Goal: Find specific page/section: Find specific page/section

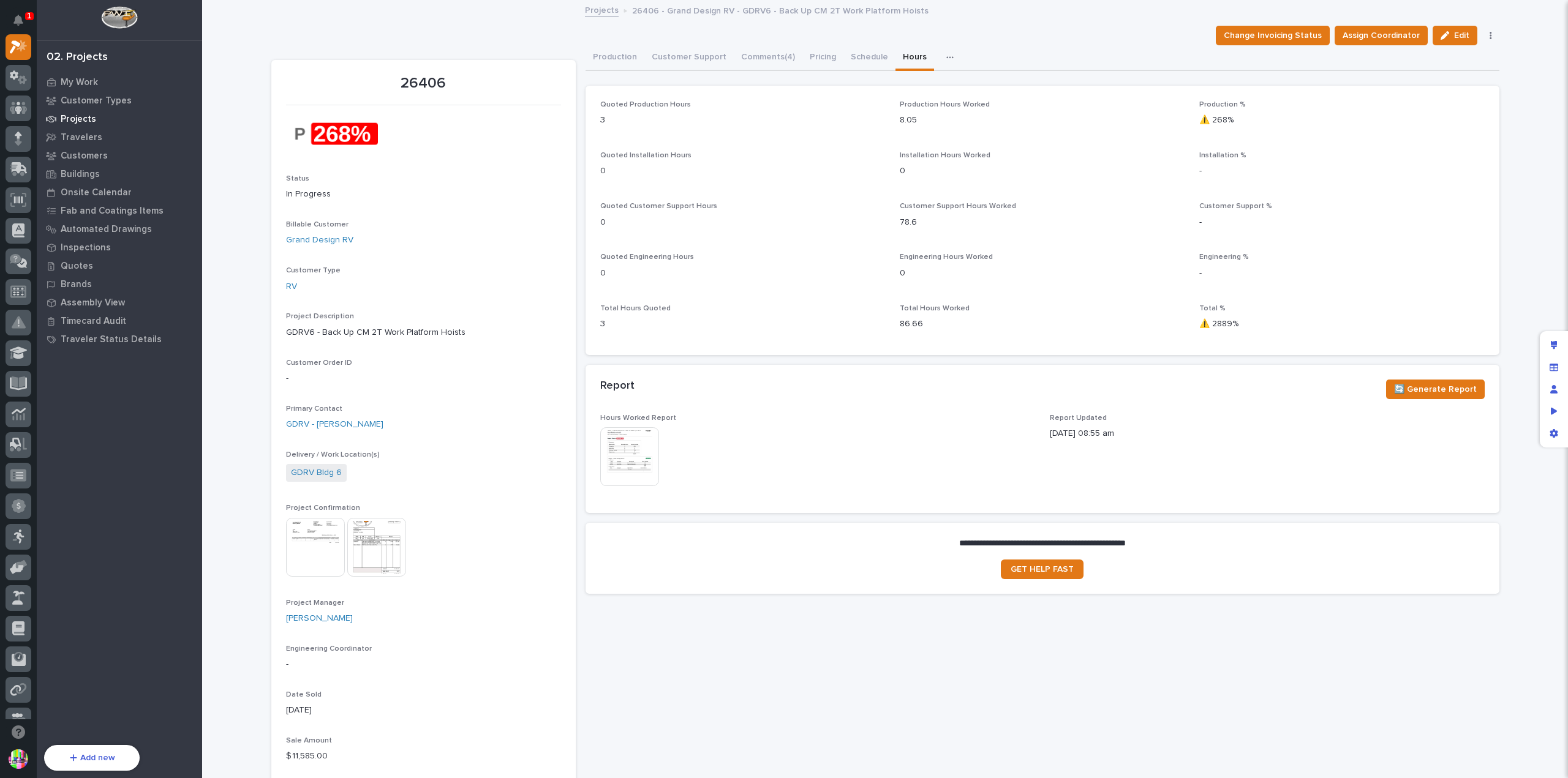
click at [84, 116] on p "Projects" at bounding box center [78, 119] width 36 height 11
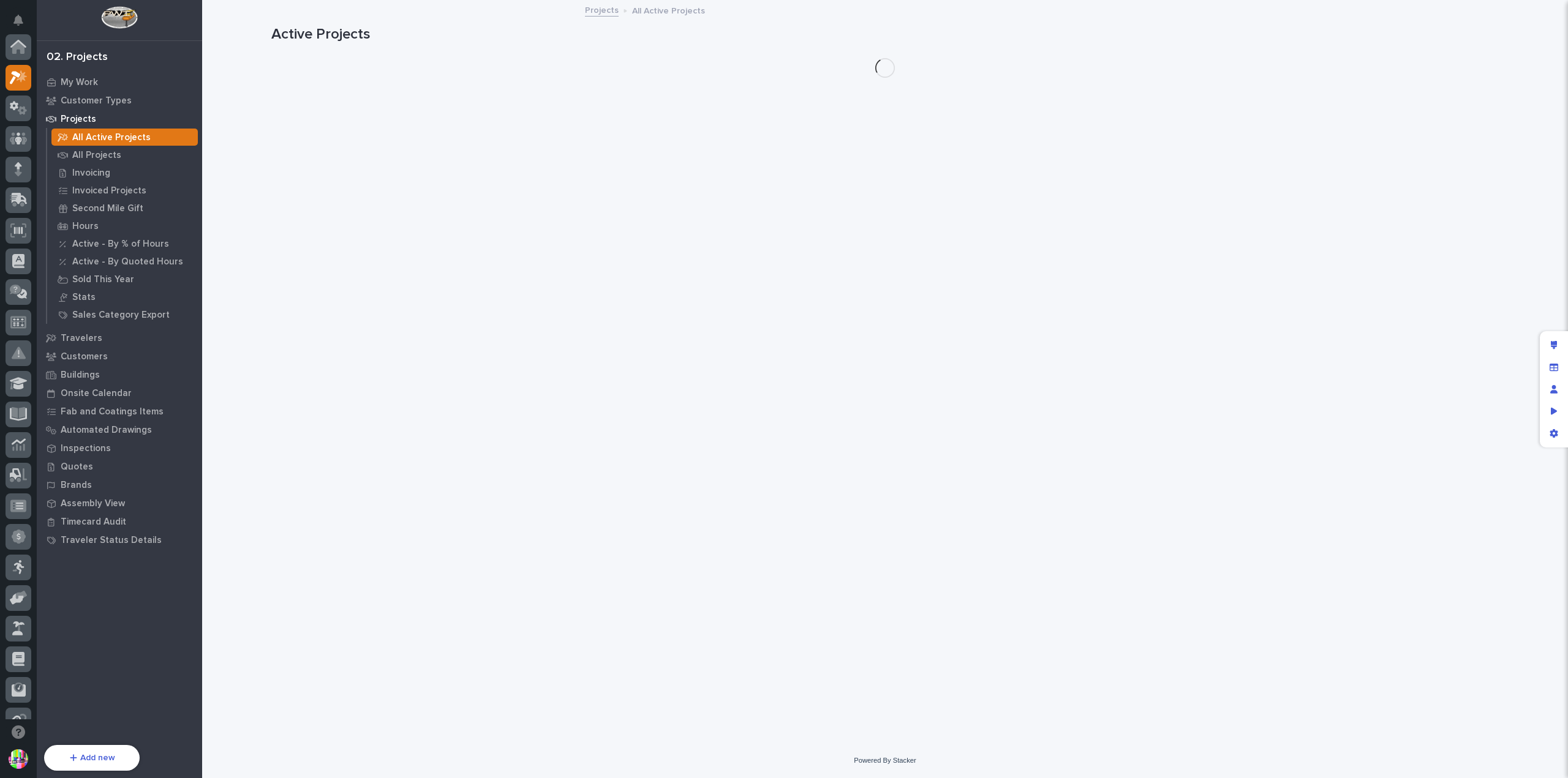
scroll to position [31, 0]
click at [113, 149] on div "All Projects" at bounding box center [124, 154] width 146 height 17
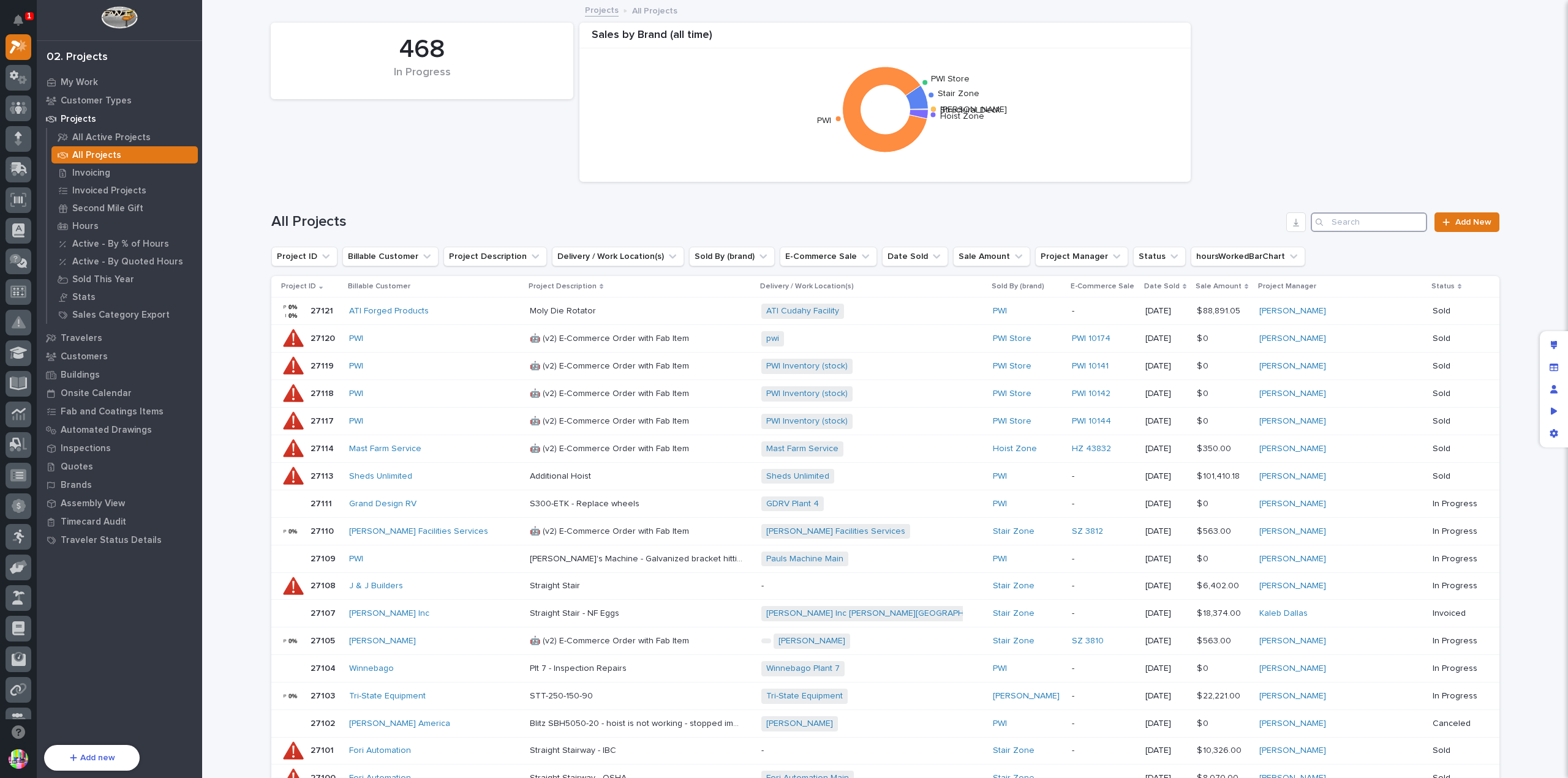
click at [1359, 215] on input "Search" at bounding box center [1368, 222] width 116 height 19
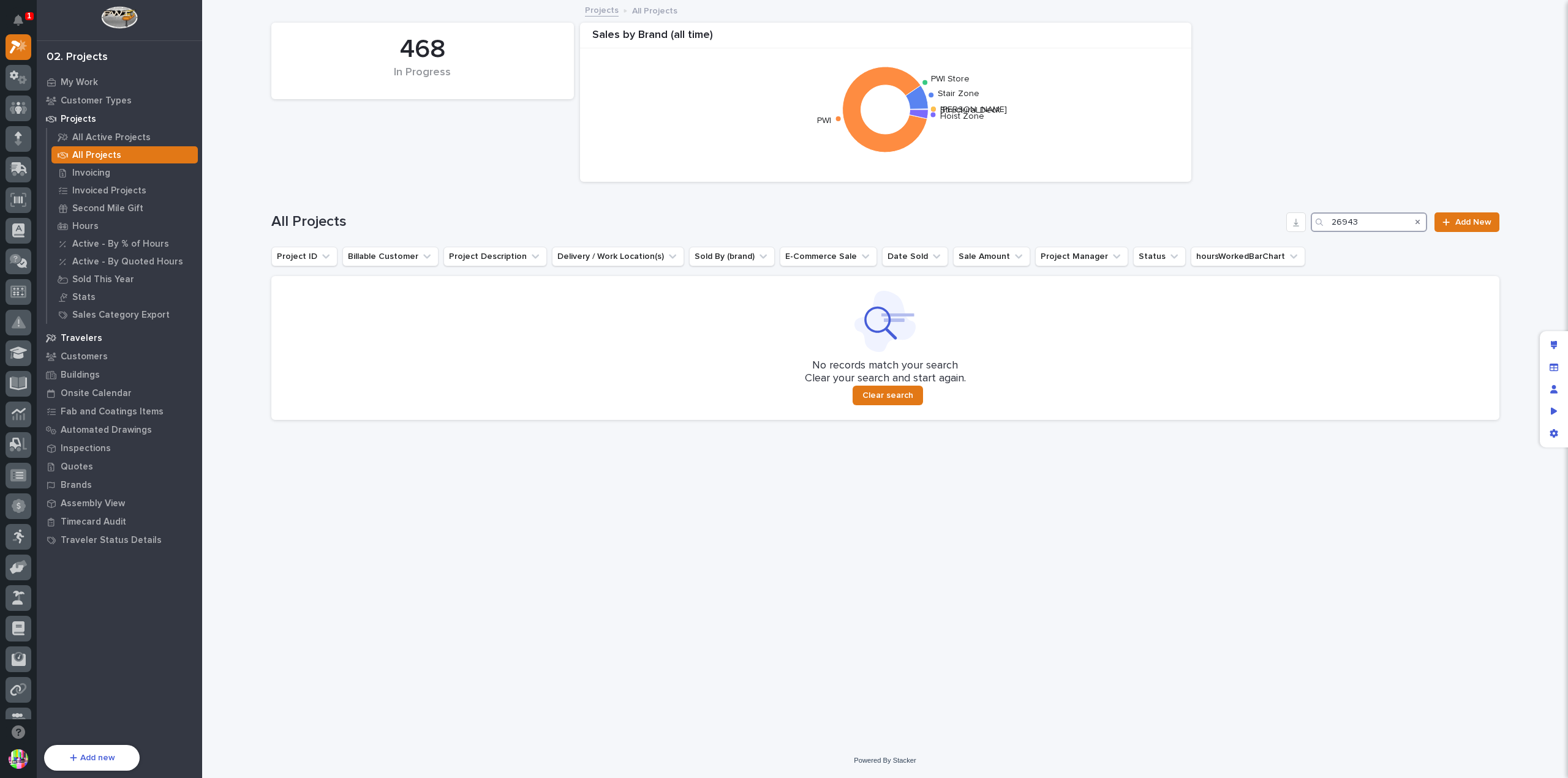
type input "26943"
click at [84, 335] on p "Travelers" at bounding box center [81, 338] width 42 height 11
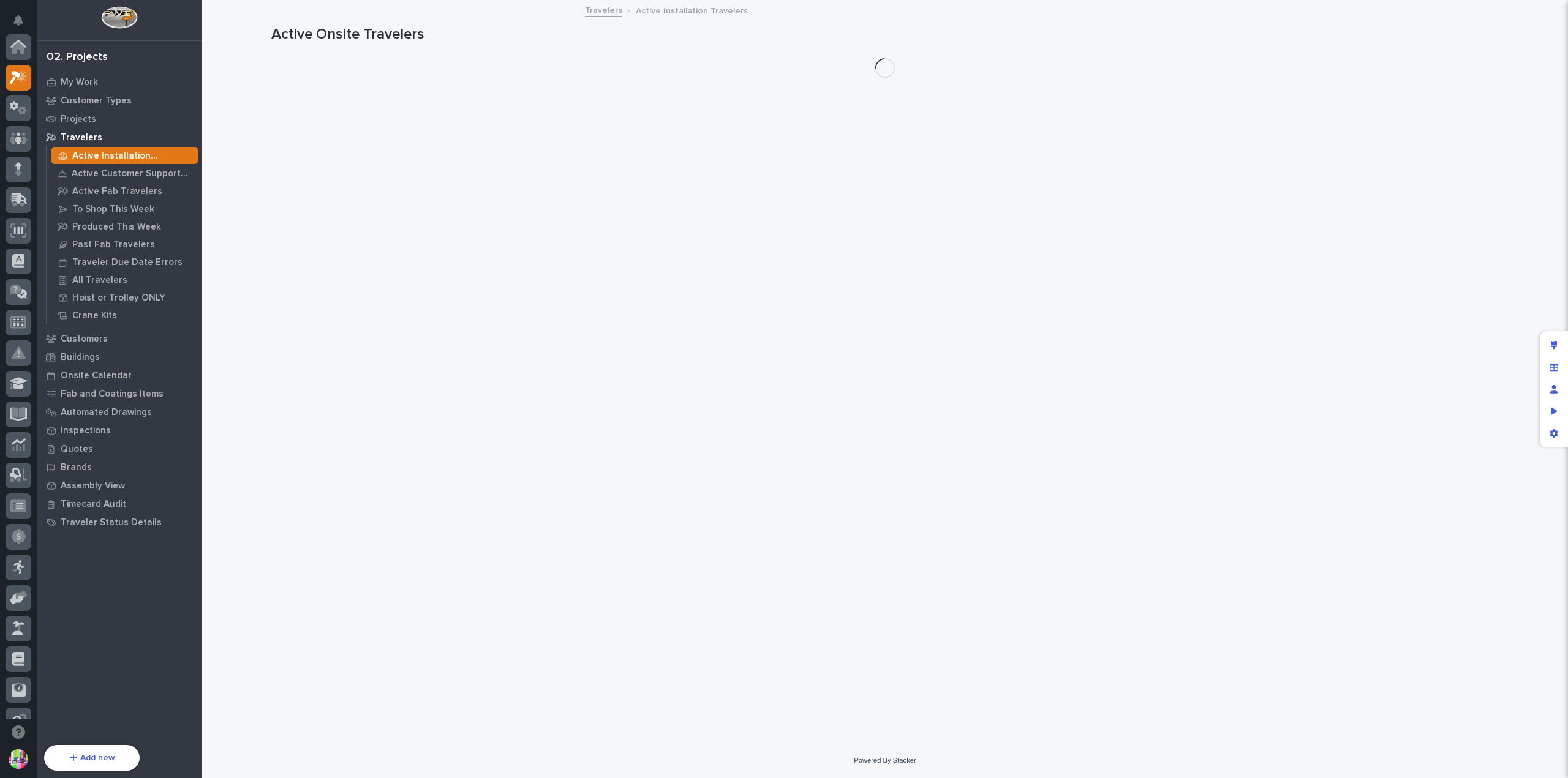
scroll to position [31, 0]
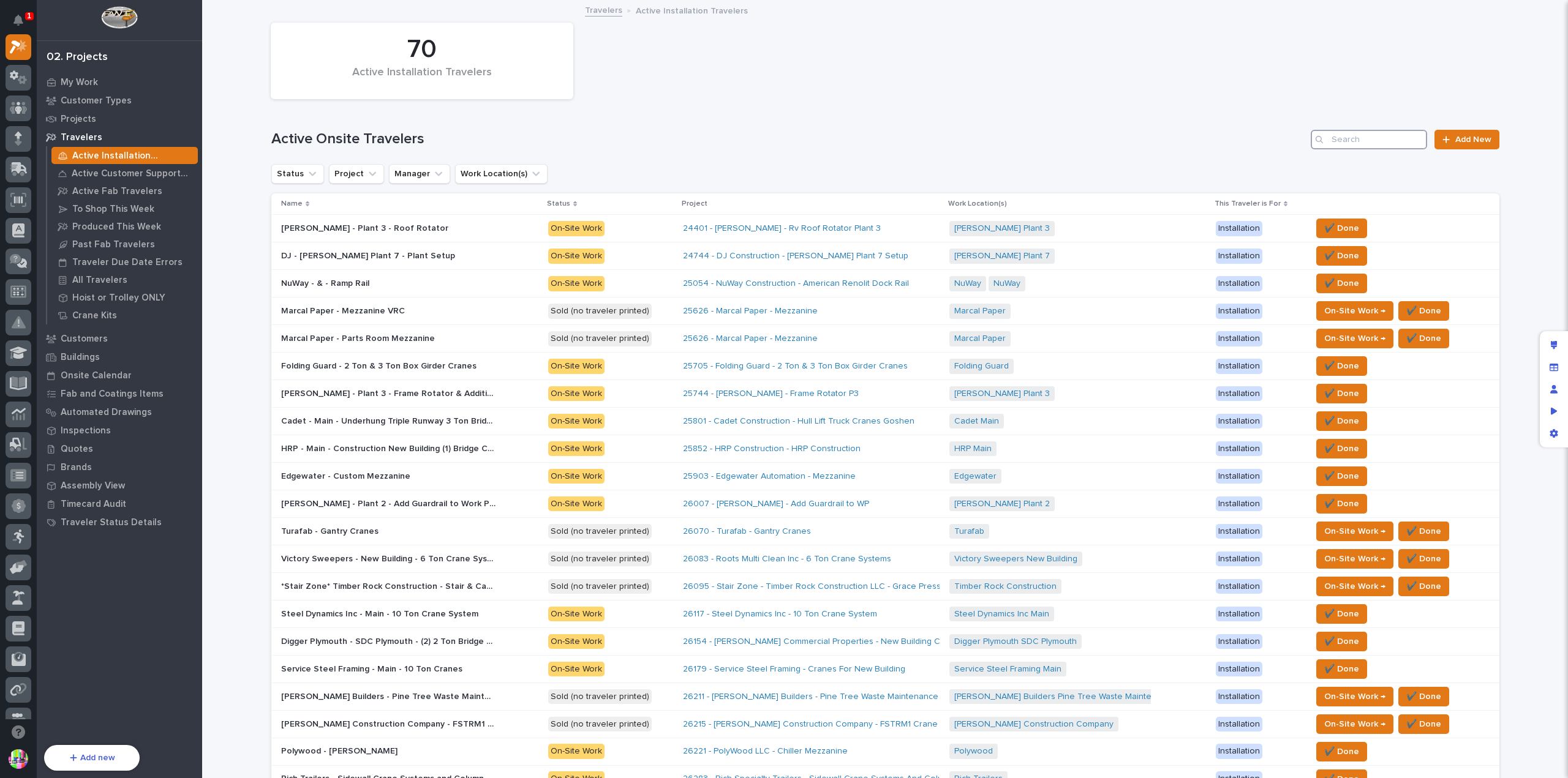
click at [1345, 144] on input "Search" at bounding box center [1368, 139] width 116 height 19
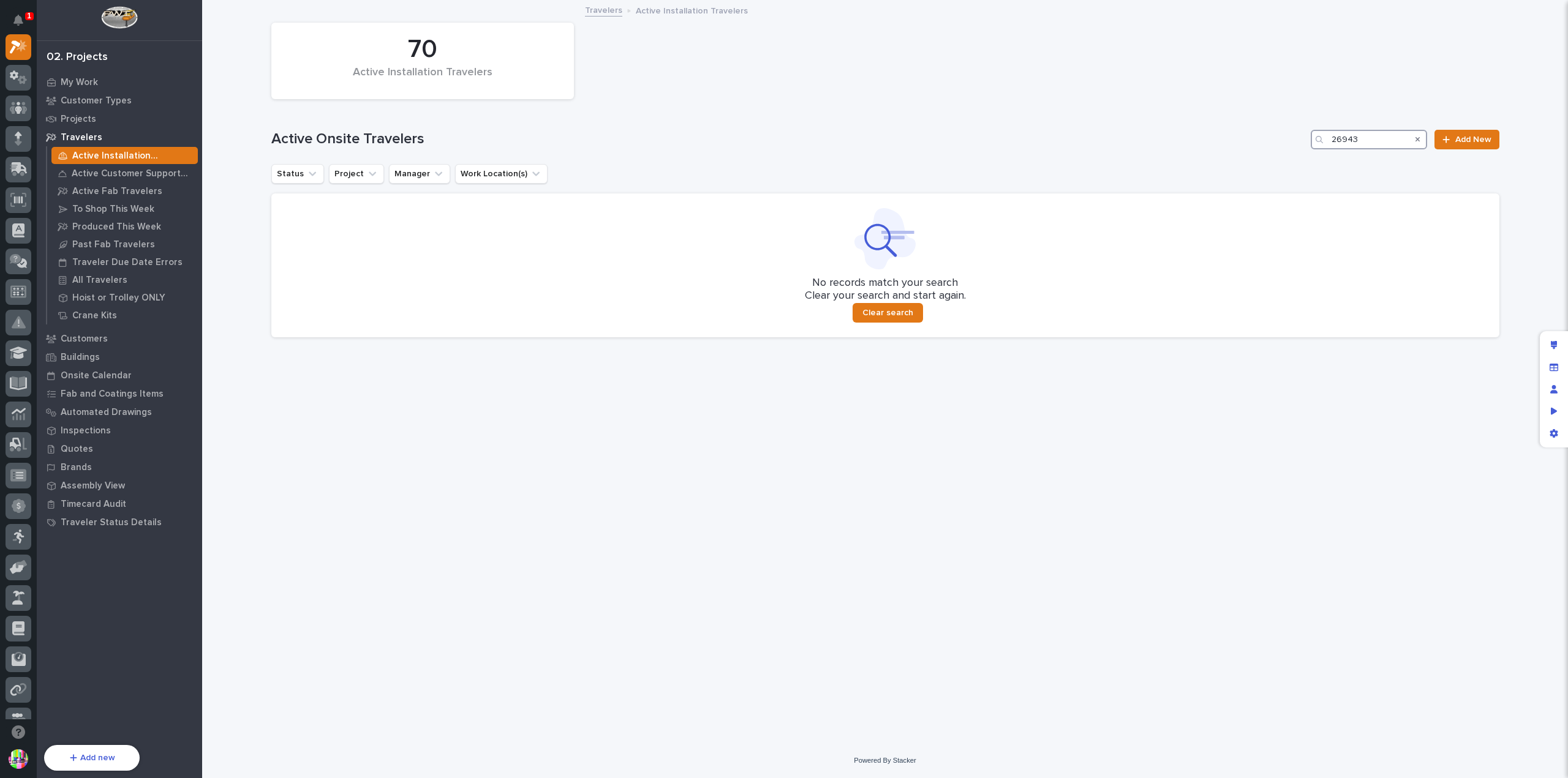
type input "26943"
